Goal: Task Accomplishment & Management: Use online tool/utility

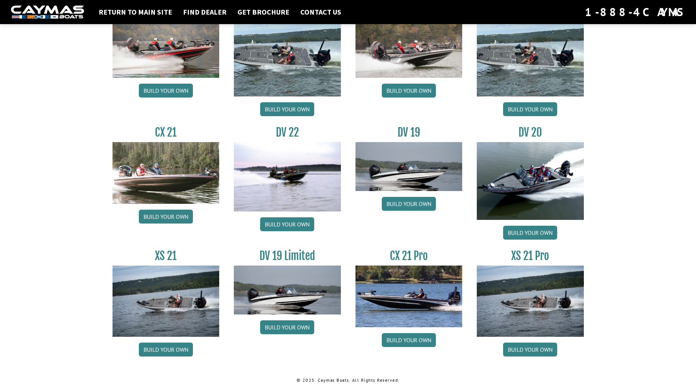
scroll to position [773, 0]
click at [418, 340] on link "Build your own" at bounding box center [409, 340] width 54 height 14
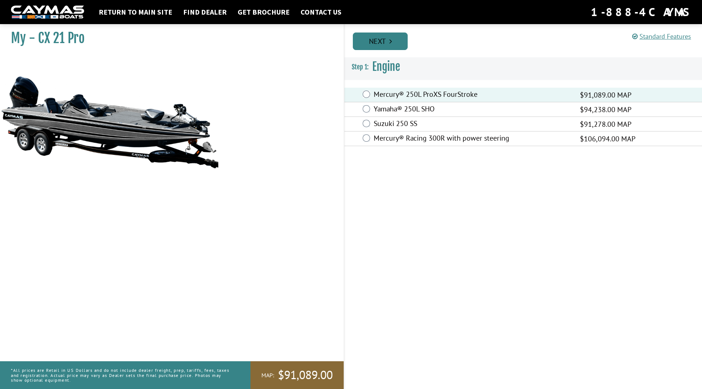
click at [387, 37] on link "Next" at bounding box center [380, 42] width 55 height 18
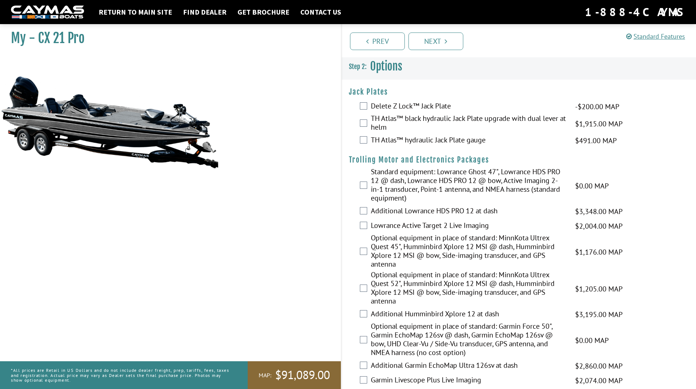
click at [359, 106] on div "Delete Z Lock™ Jack Plate -$200.00 MAP -$200.00 MSRP" at bounding box center [519, 106] width 355 height 15
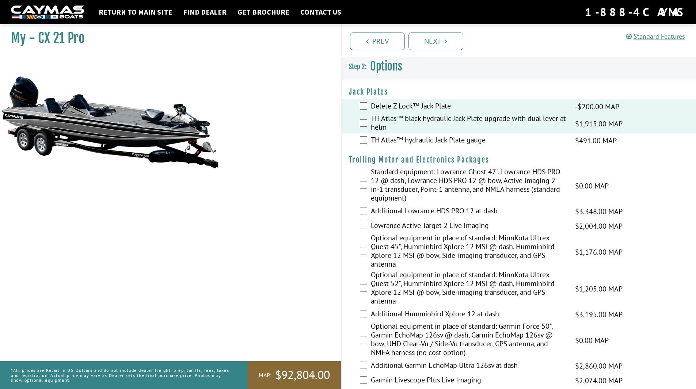
click at [366, 145] on div "TH Atlas™ hydraulic Jack Plate gauge $491.00 MAP $580.00 MSRP" at bounding box center [519, 140] width 355 height 15
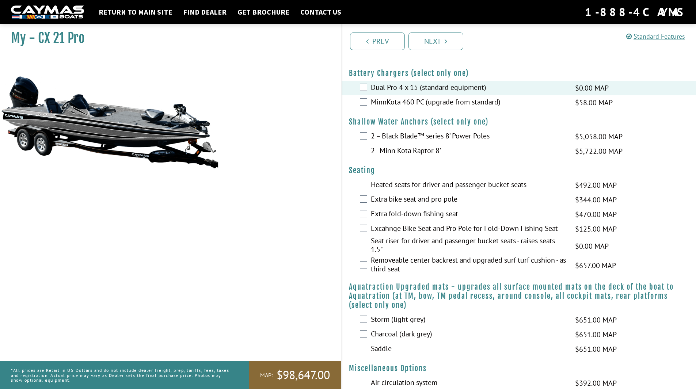
scroll to position [439, 0]
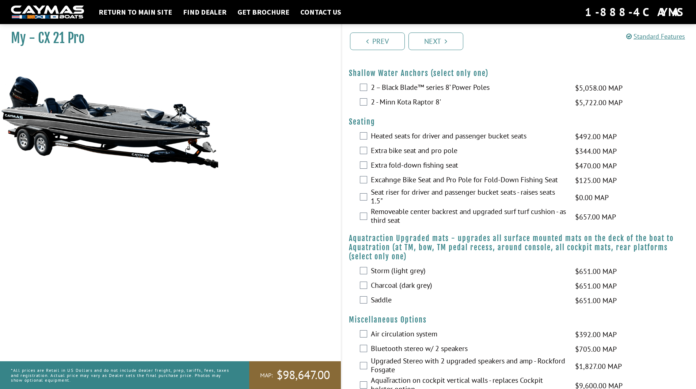
click at [369, 197] on div "Seat riser for driver and passenger bucket seats - raises seats 1.5" $0.00 MAP …" at bounding box center [519, 197] width 355 height 19
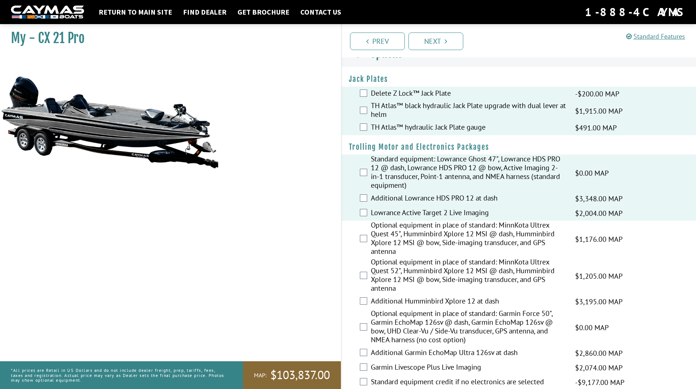
scroll to position [0, 0]
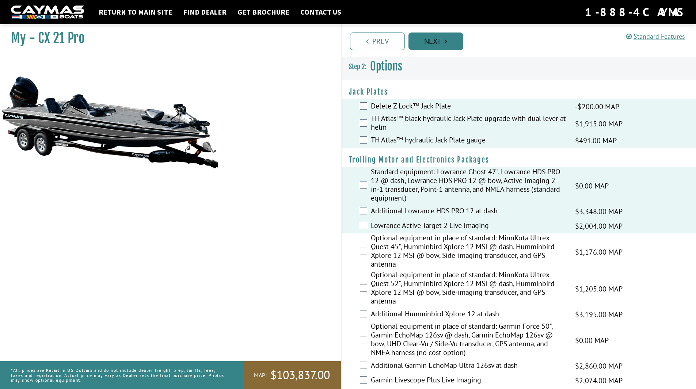
click at [444, 45] on link "Next" at bounding box center [436, 42] width 55 height 18
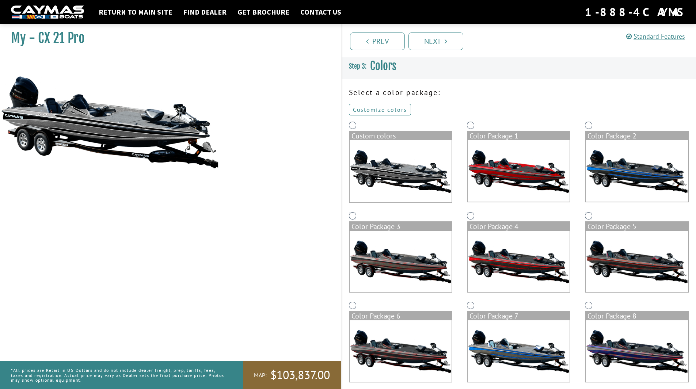
click at [384, 111] on link "Customize colors" at bounding box center [380, 110] width 62 height 12
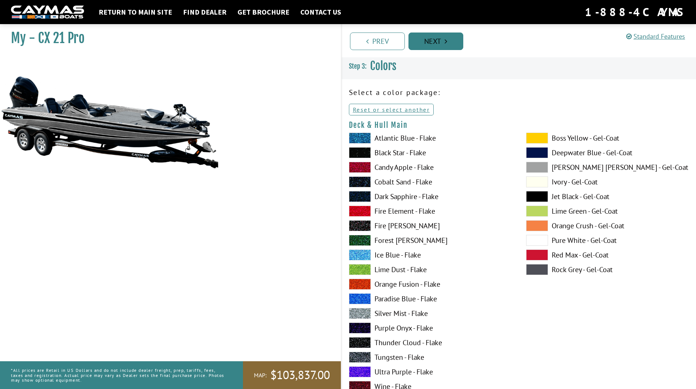
click at [441, 37] on link "Next" at bounding box center [436, 42] width 55 height 18
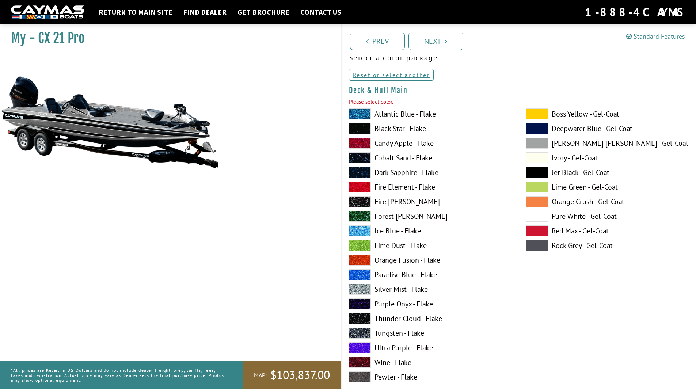
scroll to position [60, 0]
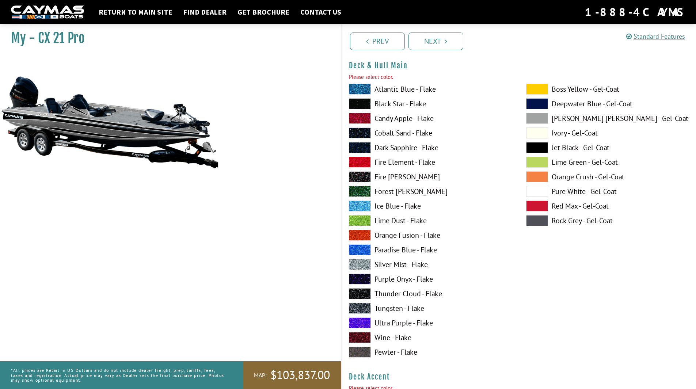
click at [536, 222] on span at bounding box center [537, 220] width 22 height 11
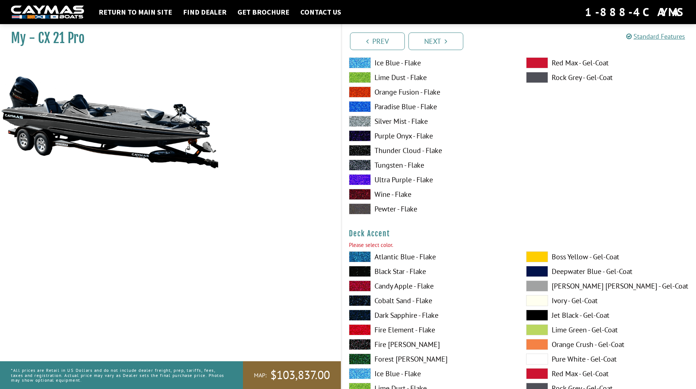
scroll to position [206, 0]
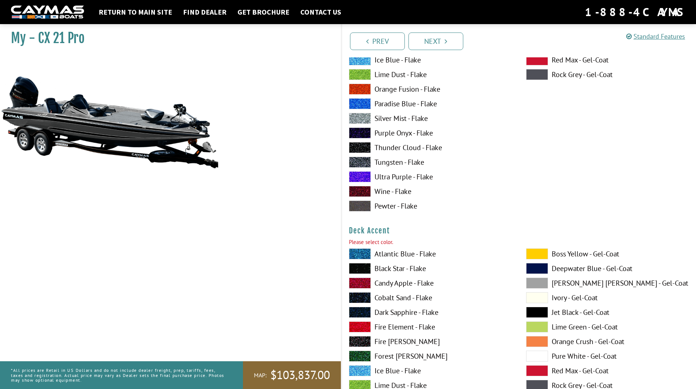
click at [534, 258] on span at bounding box center [537, 254] width 22 height 11
click at [361, 328] on span at bounding box center [360, 327] width 22 height 11
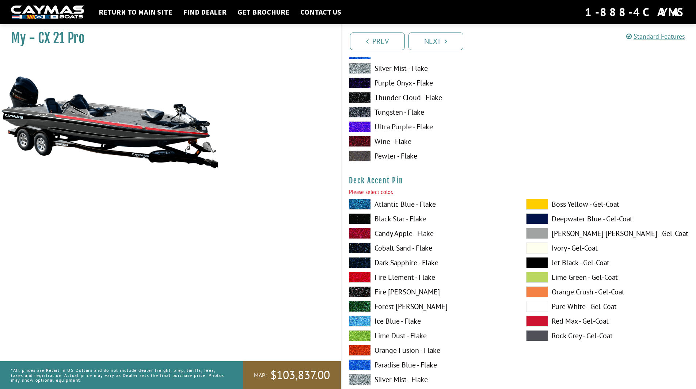
scroll to position [571, 0]
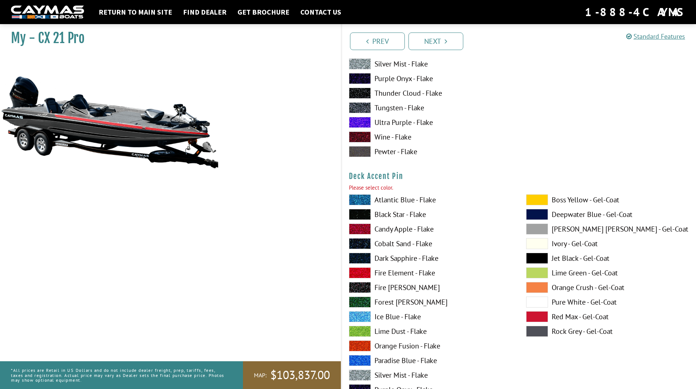
click at [542, 200] on span at bounding box center [537, 199] width 22 height 11
click at [363, 374] on span at bounding box center [360, 375] width 22 height 11
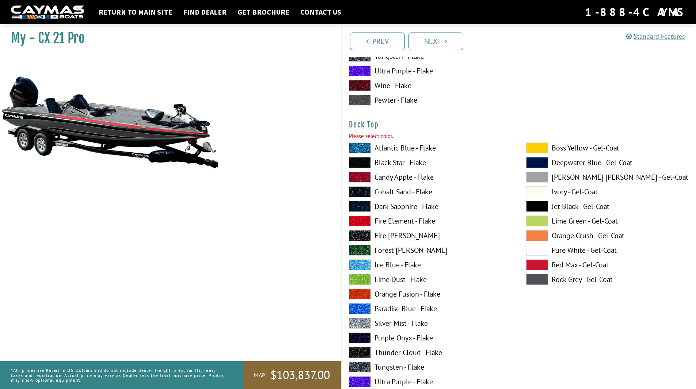
scroll to position [937, 0]
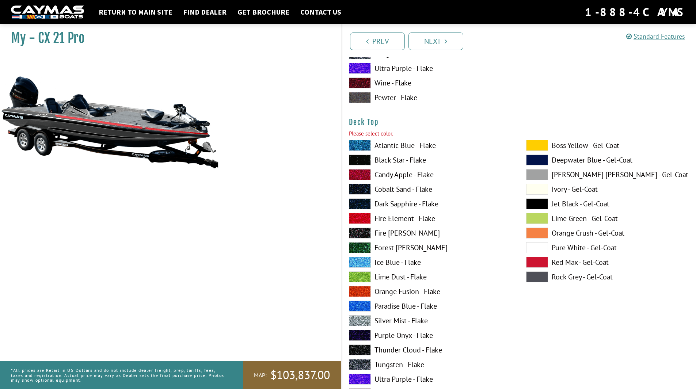
click at [547, 145] on span at bounding box center [537, 145] width 22 height 11
click at [357, 323] on span at bounding box center [360, 320] width 22 height 11
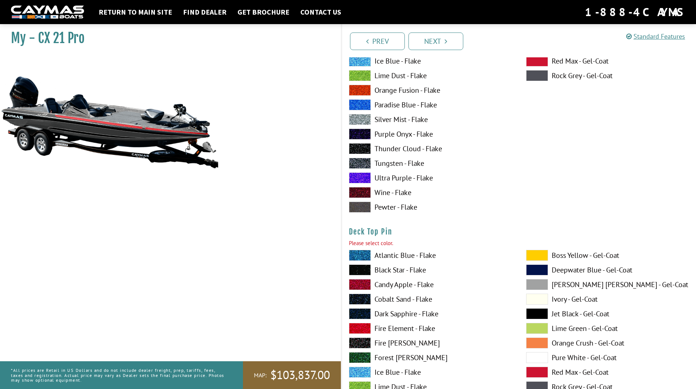
scroll to position [1156, 0]
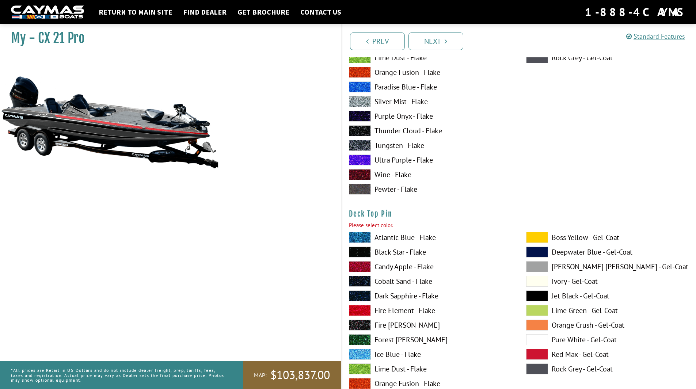
click at [543, 241] on span at bounding box center [537, 237] width 22 height 11
click at [359, 309] on span at bounding box center [360, 310] width 22 height 11
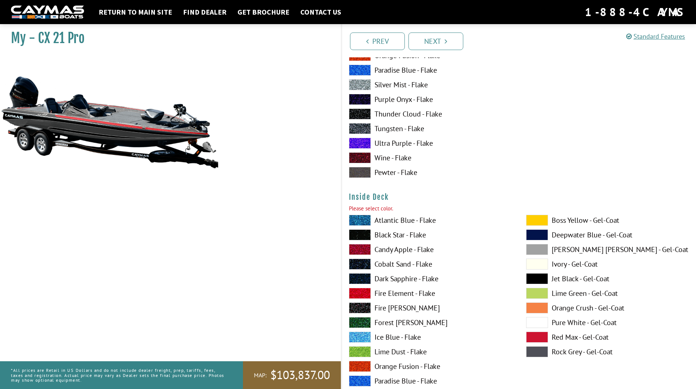
scroll to position [1485, 0]
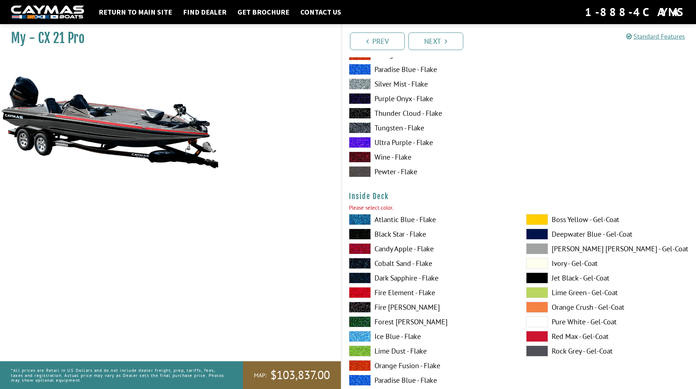
click at [538, 219] on span at bounding box center [537, 219] width 22 height 11
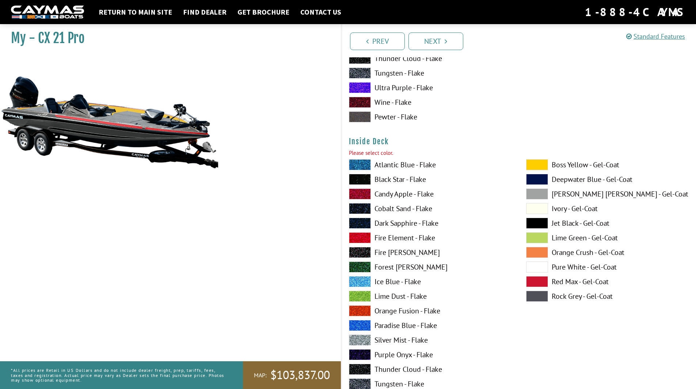
scroll to position [1595, 0]
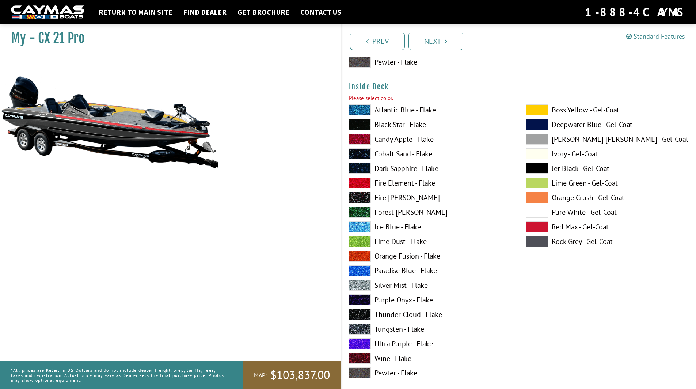
click at [366, 282] on span at bounding box center [360, 285] width 22 height 11
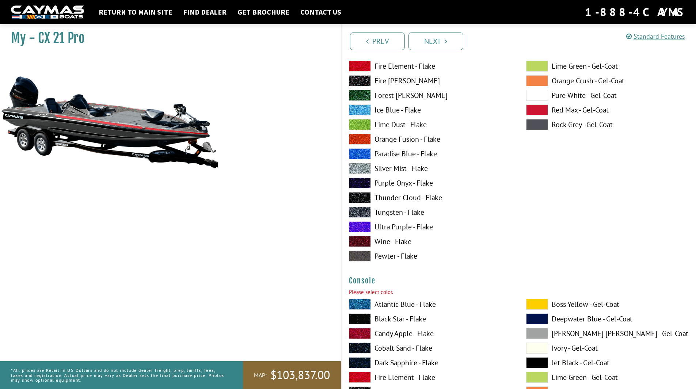
scroll to position [1778, 0]
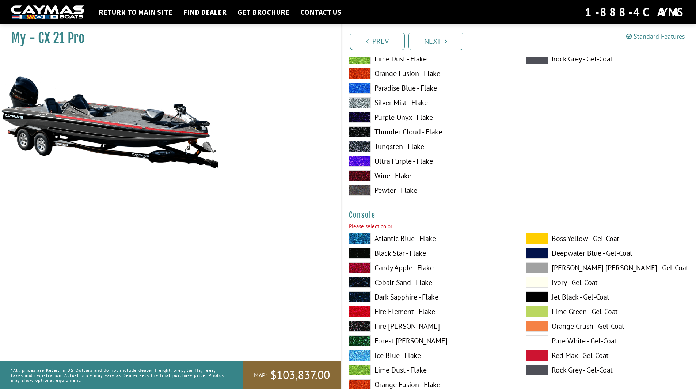
click at [360, 310] on span at bounding box center [360, 311] width 22 height 11
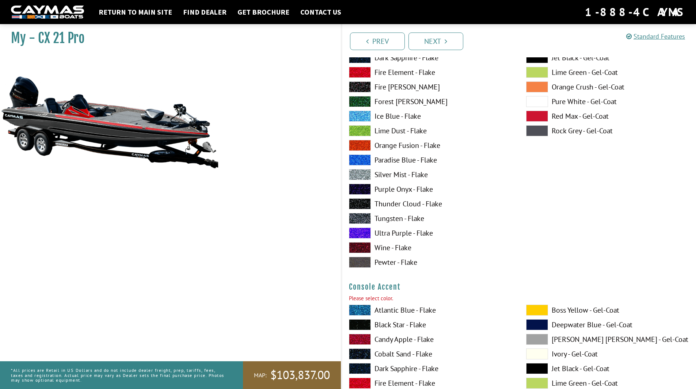
scroll to position [2034, 0]
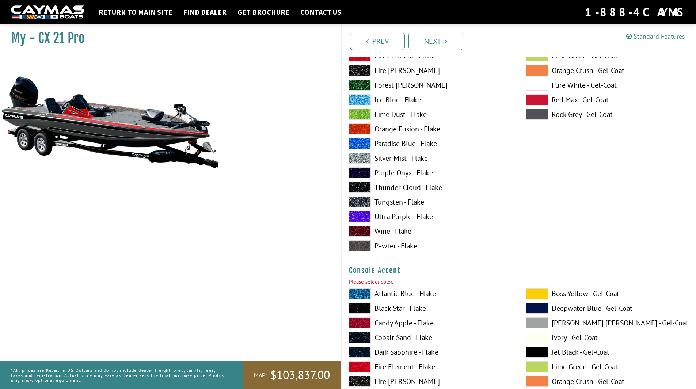
click at [537, 294] on span at bounding box center [537, 293] width 22 height 11
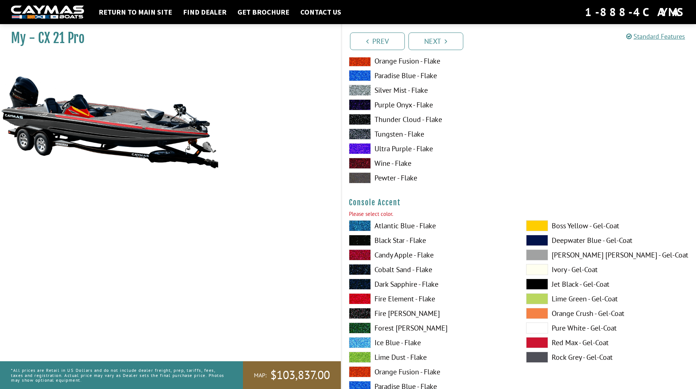
scroll to position [2107, 0]
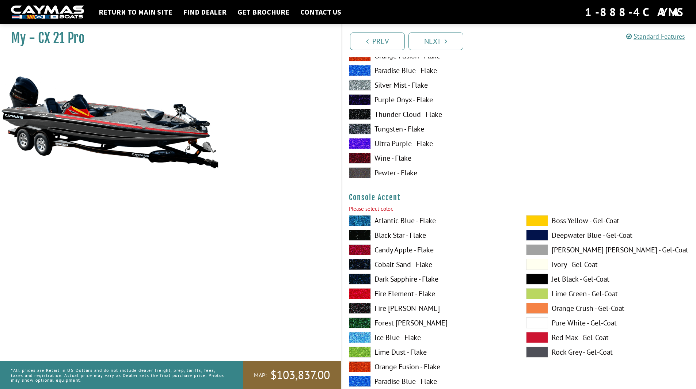
click at [363, 234] on span at bounding box center [360, 235] width 22 height 11
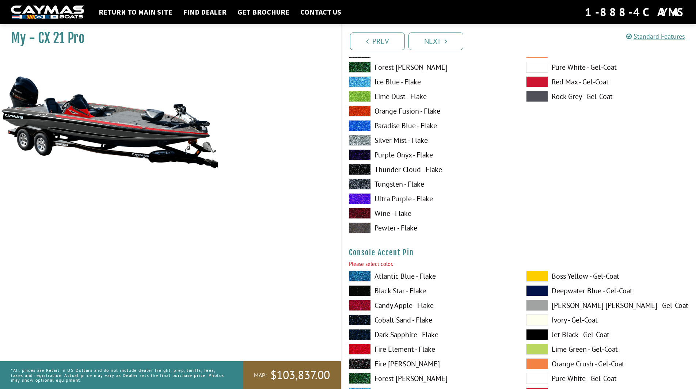
scroll to position [2472, 0]
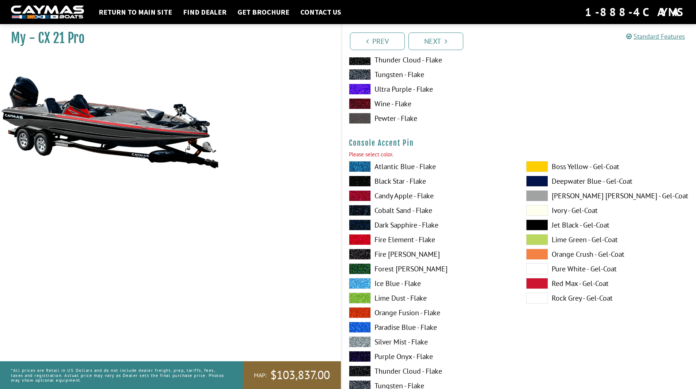
click at [364, 342] on span at bounding box center [360, 342] width 22 height 11
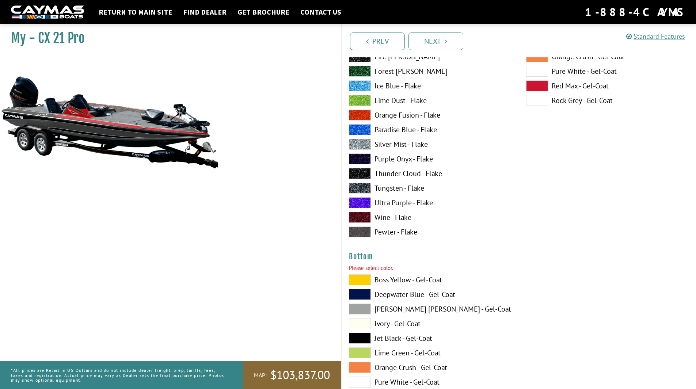
scroll to position [2765, 0]
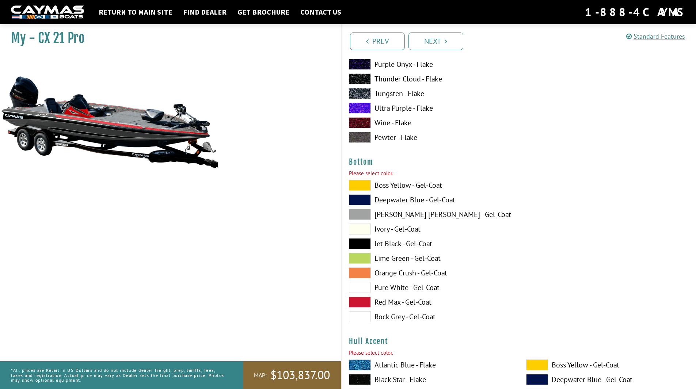
click at [363, 245] on span at bounding box center [360, 243] width 22 height 11
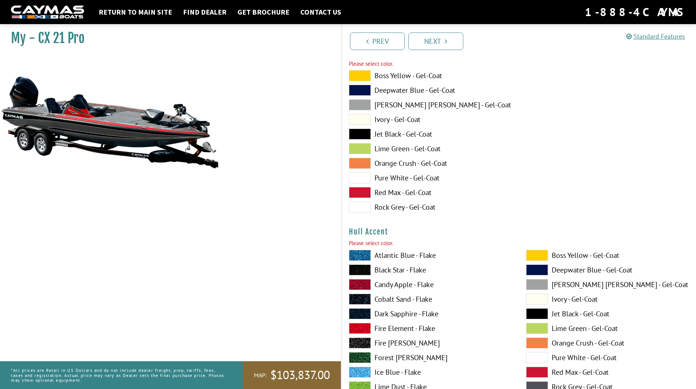
click at [543, 255] on span at bounding box center [537, 255] width 22 height 11
click at [355, 330] on span at bounding box center [360, 328] width 22 height 11
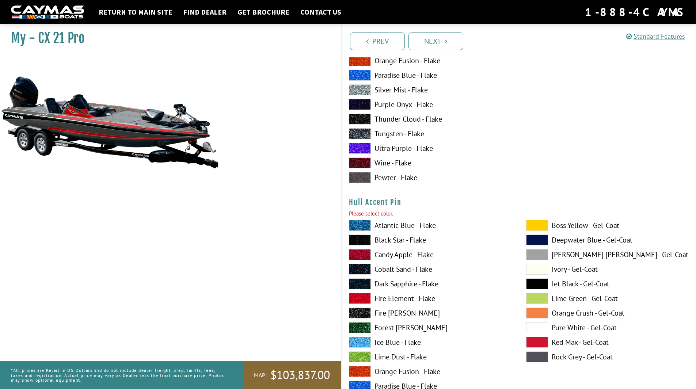
scroll to position [3313, 0]
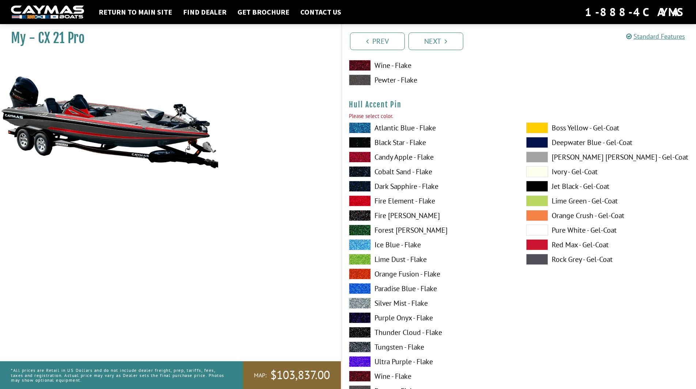
click at [365, 302] on span at bounding box center [360, 303] width 22 height 11
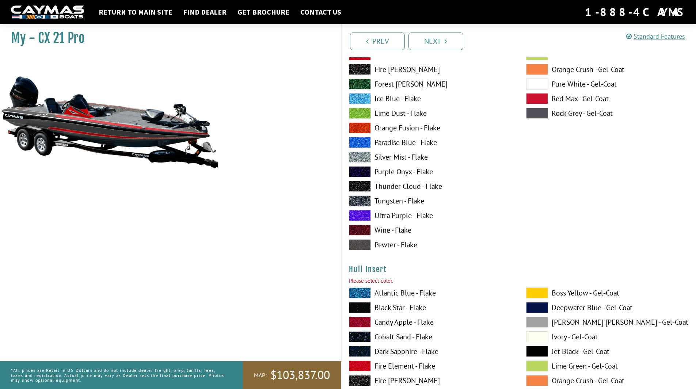
click at [537, 294] on span at bounding box center [537, 293] width 22 height 11
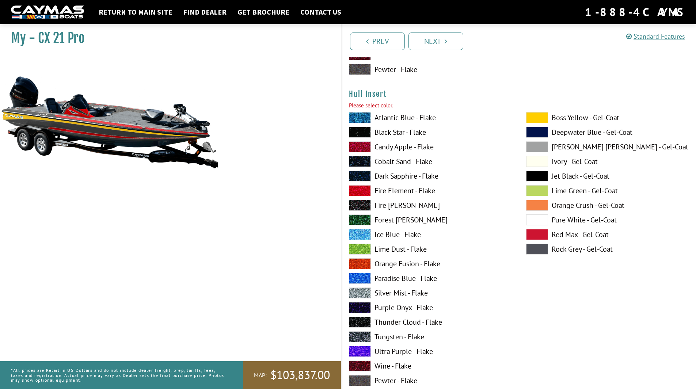
scroll to position [3642, 0]
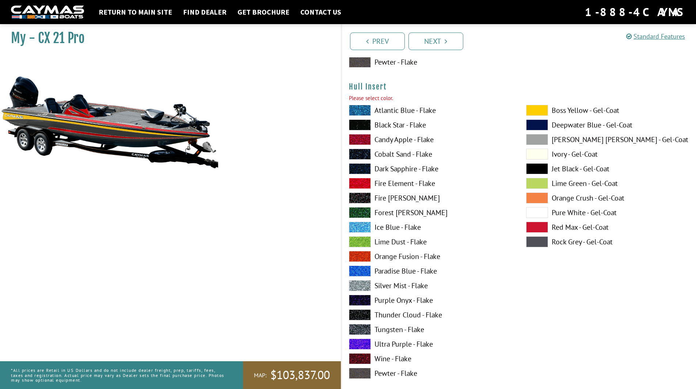
click at [361, 124] on span at bounding box center [360, 125] width 22 height 11
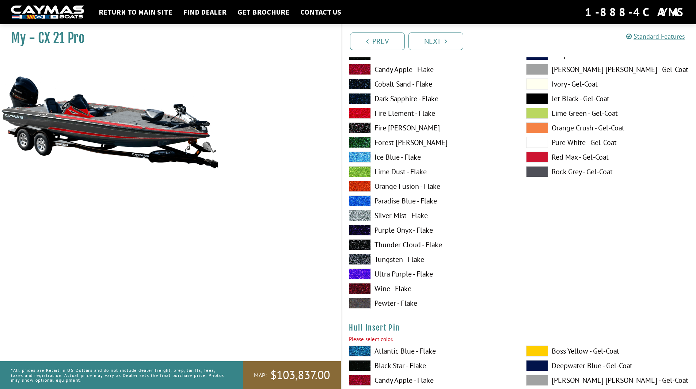
scroll to position [3788, 0]
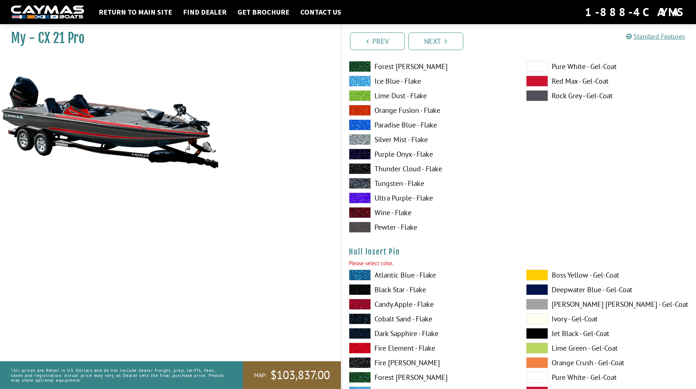
click at [362, 348] on span at bounding box center [360, 348] width 22 height 11
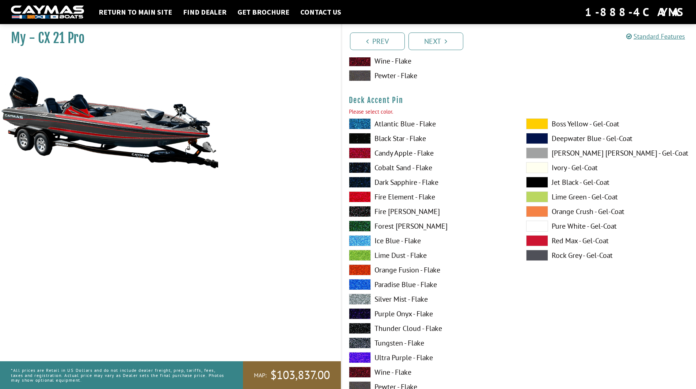
scroll to position [644, 0]
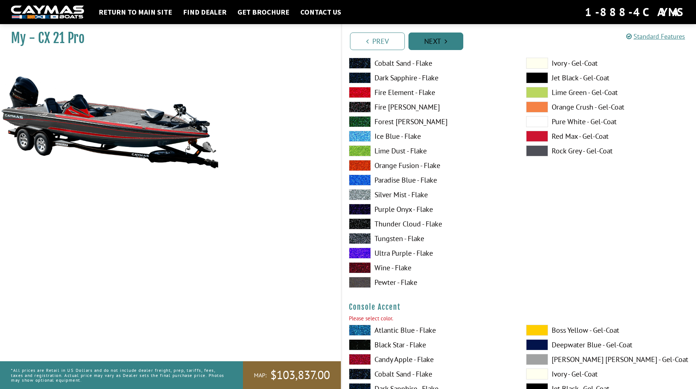
click at [444, 42] on link "Next" at bounding box center [436, 42] width 55 height 18
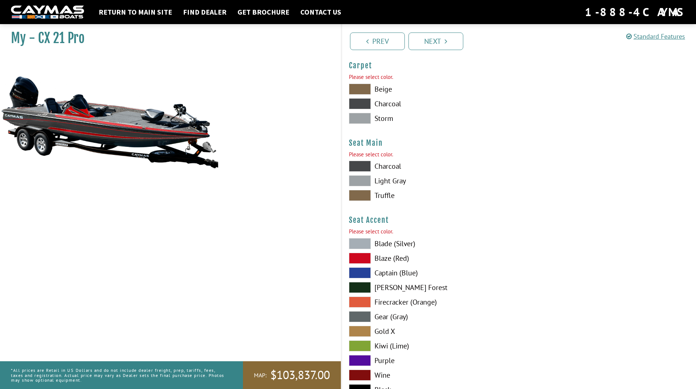
scroll to position [4067, 0]
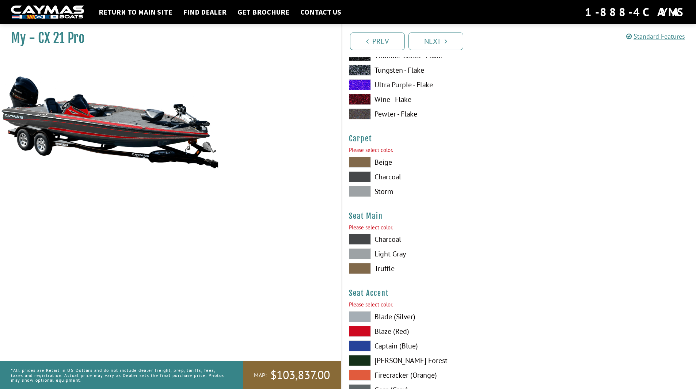
click at [362, 194] on span at bounding box center [360, 191] width 22 height 11
click at [363, 240] on span at bounding box center [360, 239] width 22 height 11
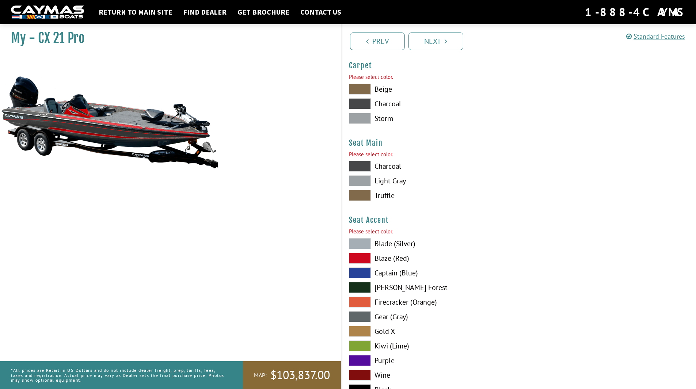
click at [365, 261] on span at bounding box center [360, 258] width 22 height 11
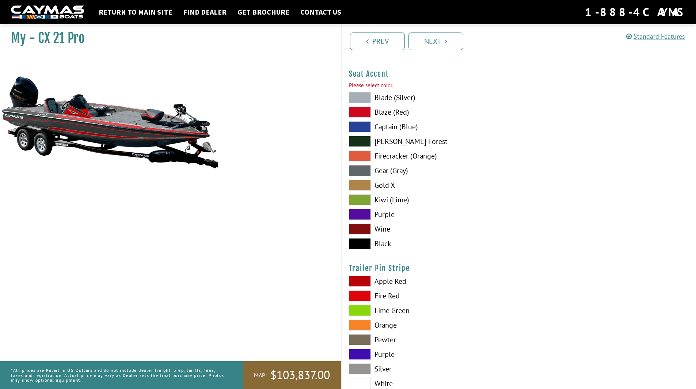
scroll to position [4323, 0]
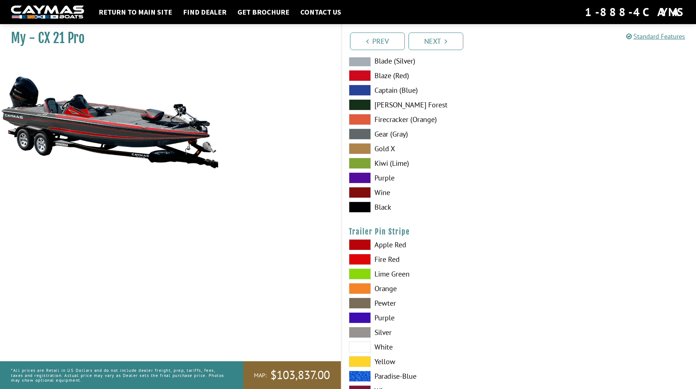
click at [363, 260] on span at bounding box center [360, 259] width 22 height 11
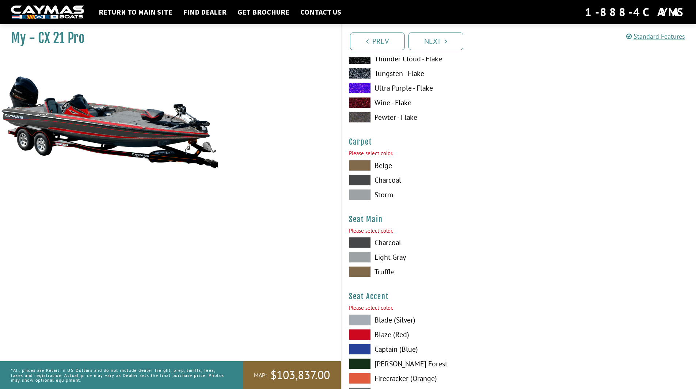
scroll to position [3949, 0]
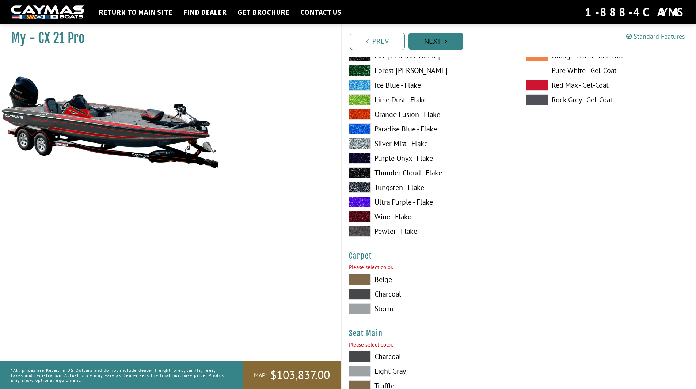
click at [443, 41] on link "Next" at bounding box center [436, 42] width 55 height 18
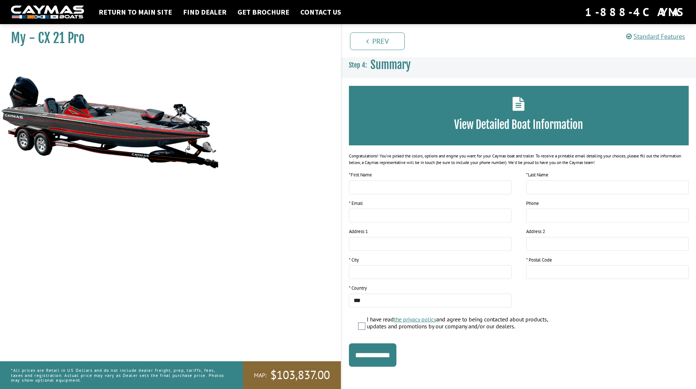
scroll to position [0, 0]
